Goal: Navigation & Orientation: Find specific page/section

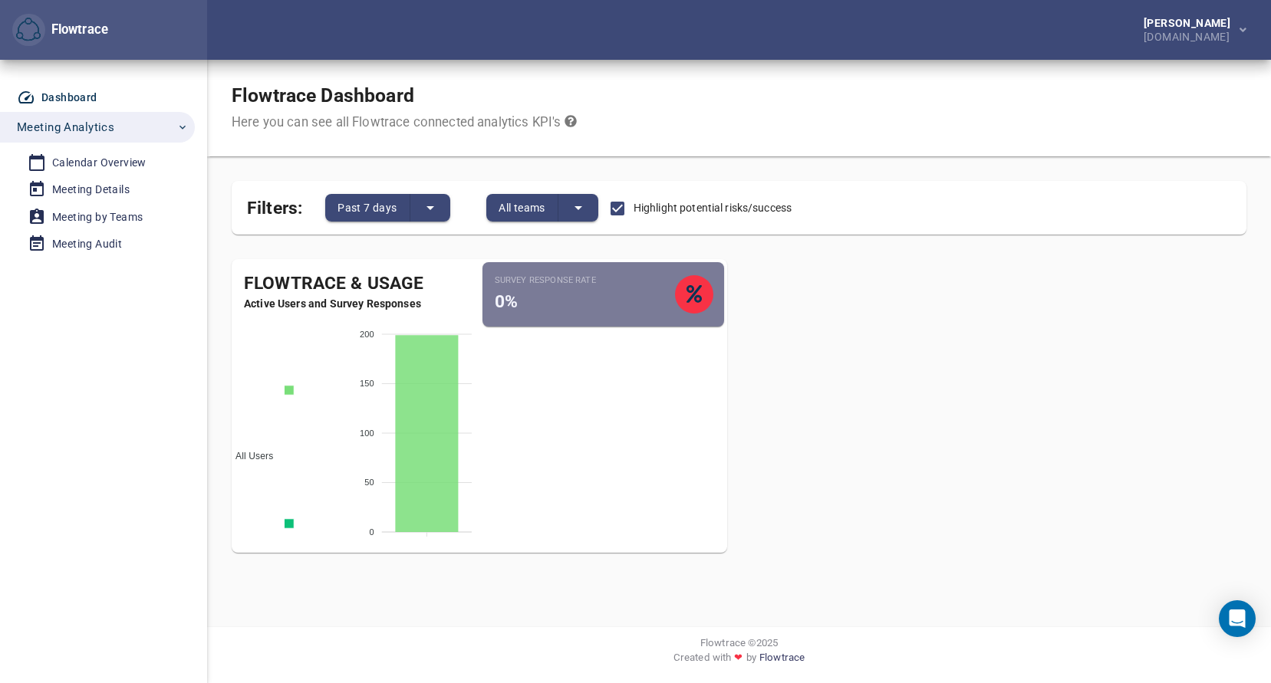
click at [177, 367] on div "Dashboard Meeting Analytics Calendar Overview Meeting Details Meeting by Teams …" at bounding box center [103, 372] width 207 height 624
click at [117, 170] on div "Calendar Overview" at bounding box center [99, 162] width 94 height 19
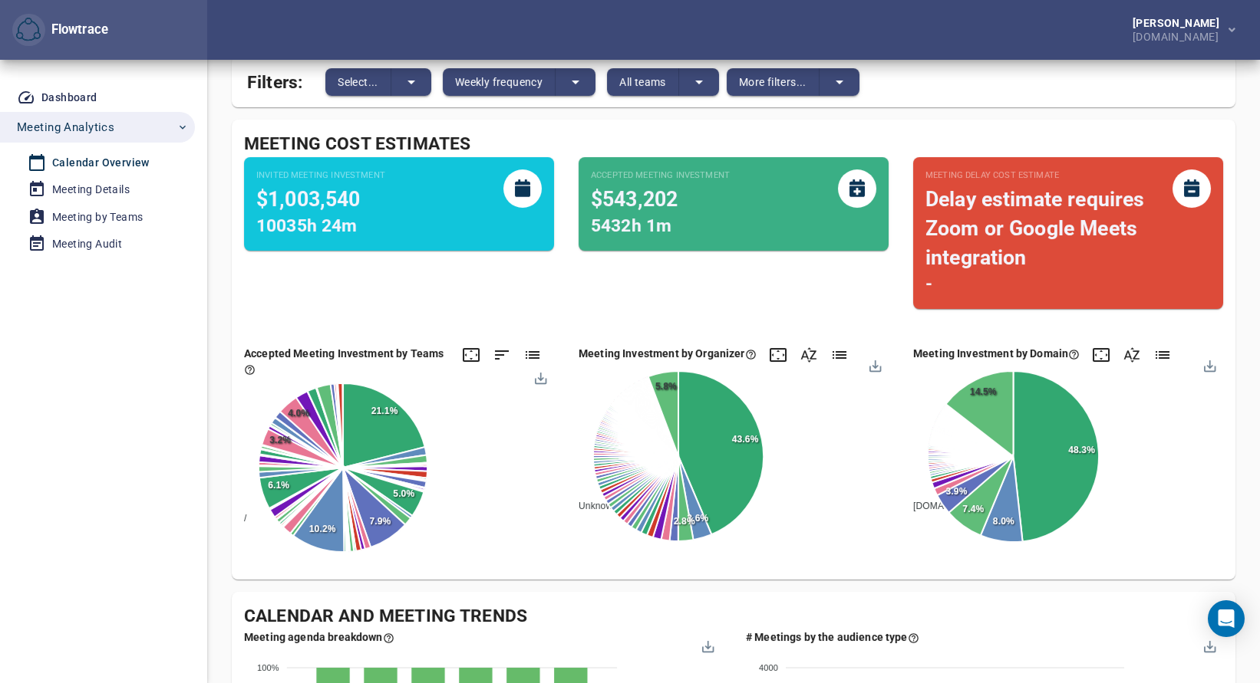
scroll to position [153, 0]
